Goal: Information Seeking & Learning: Learn about a topic

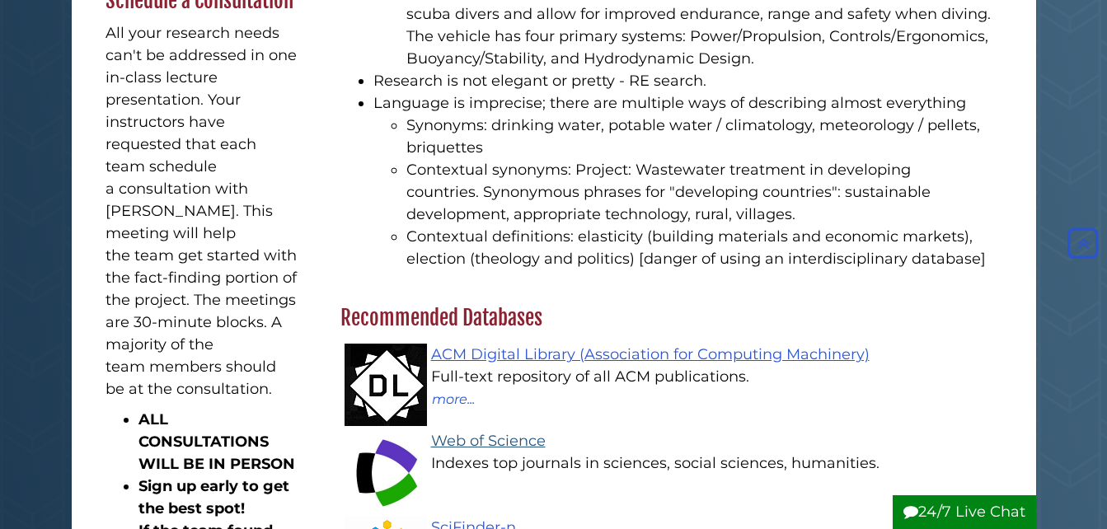
scroll to position [917, 0]
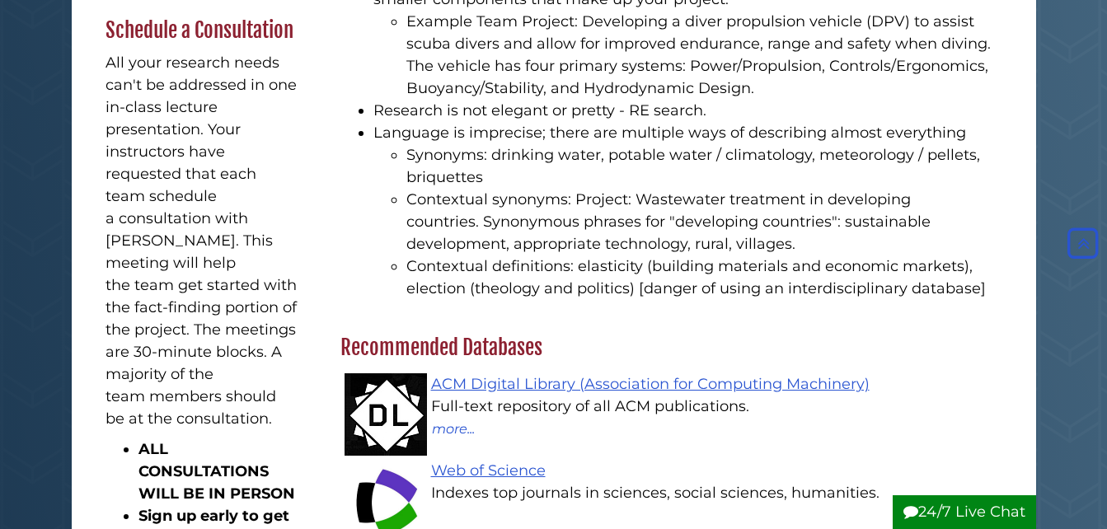
drag, startPoint x: 318, startPoint y: 302, endPoint x: 396, endPoint y: 313, distance: 78.2
click at [396, 313] on div "Not everyone likes to search, but everyone like to find. Here are some tips for…" at bounding box center [671, 21] width 678 height 589
drag, startPoint x: 426, startPoint y: 326, endPoint x: 433, endPoint y: 334, distance: 10.5
click at [426, 328] on div "Tips for Searching Not everyone likes to search, but everyone like to find. Her…" at bounding box center [671, 17] width 680 height 634
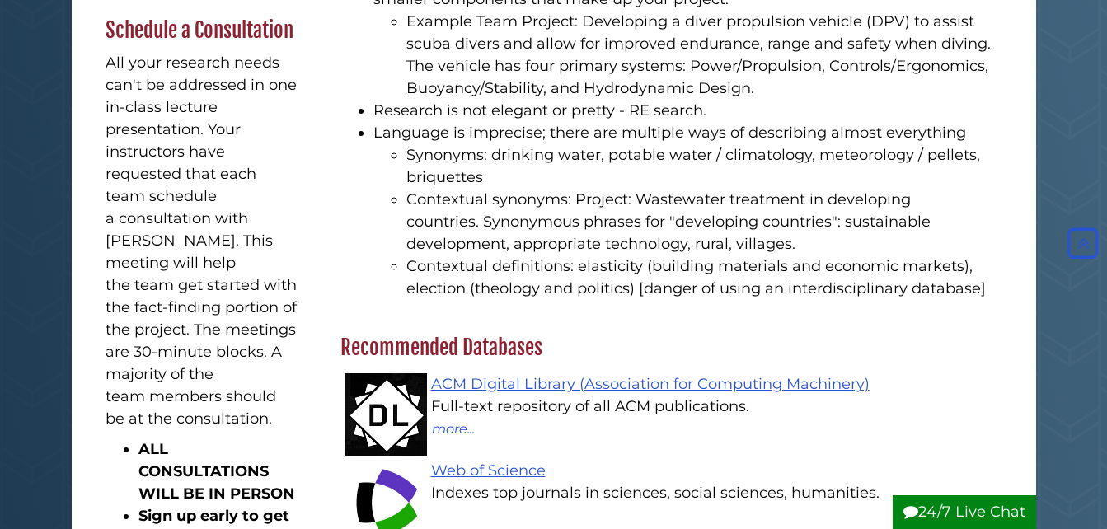
click at [440, 349] on h2 "Recommended Databases" at bounding box center [671, 348] width 678 height 26
click at [539, 223] on li "Contextual synonyms: Project: Wastewater treatment in developing countries. Syn…" at bounding box center [704, 222] width 596 height 67
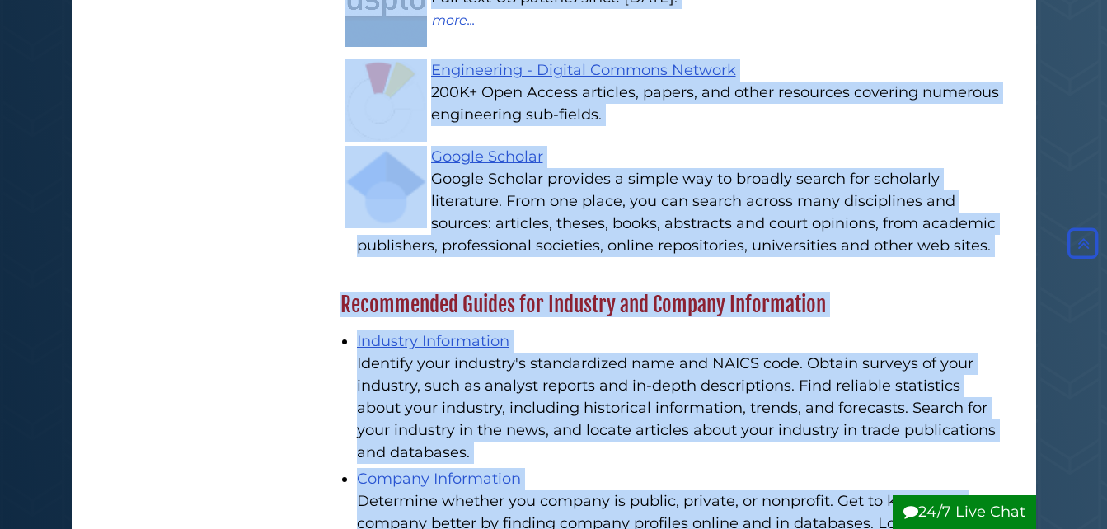
scroll to position [3028, 0]
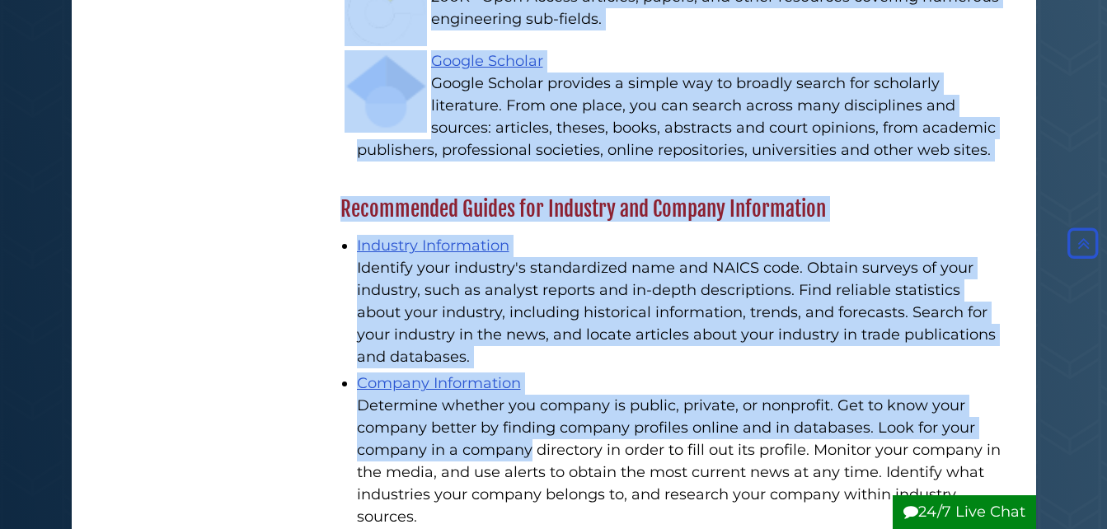
drag, startPoint x: 344, startPoint y: 232, endPoint x: 429, endPoint y: 478, distance: 260.6
copy div "Recommended Databases ACM Digital Library (Association for Computing Machinery)…"
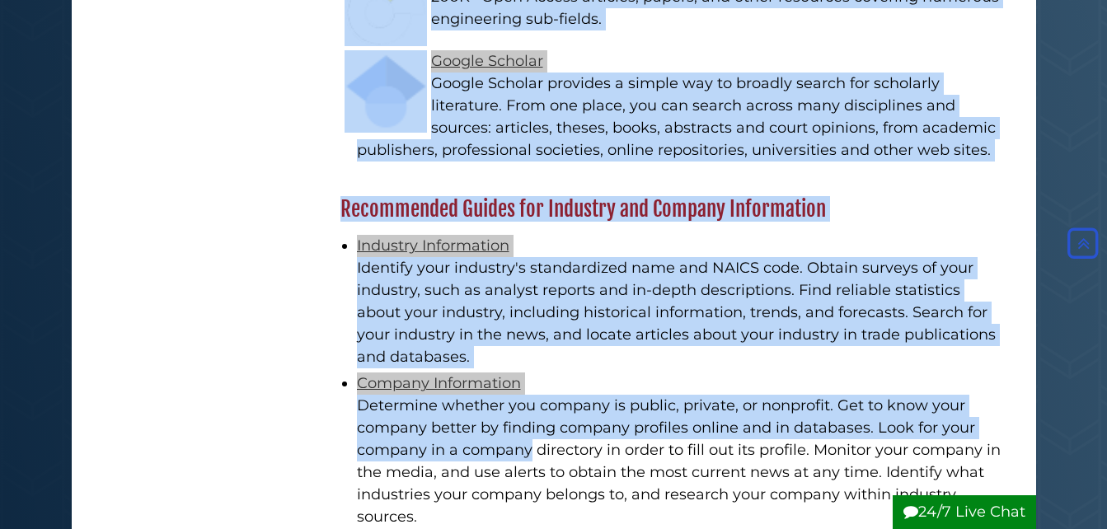
click at [987, 222] on div "Industry Information Identify your industry's standardized name and NAICS code.…" at bounding box center [671, 383] width 678 height 322
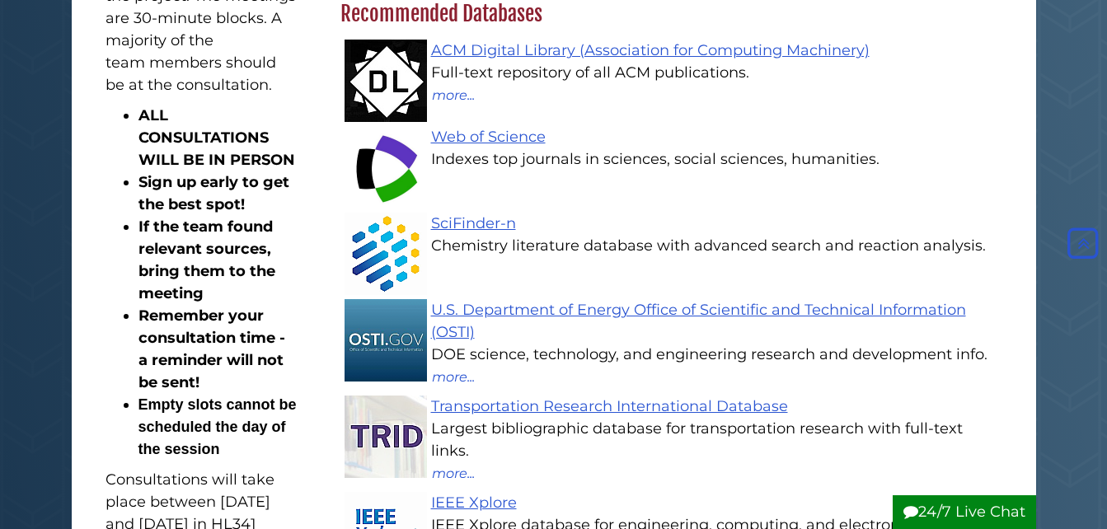
scroll to position [1195, 0]
